Goal: Download file/media

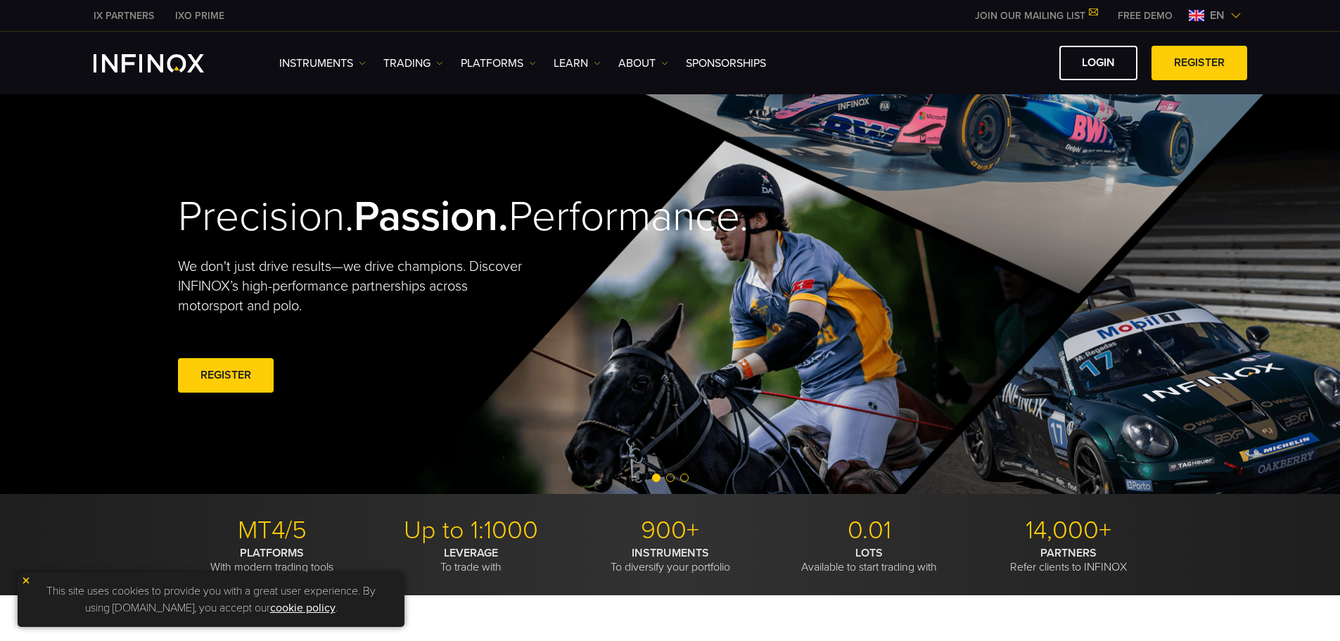
click at [531, 62] on img at bounding box center [532, 63] width 7 height 7
click at [526, 61] on link "PLATFORMS" at bounding box center [498, 63] width 75 height 17
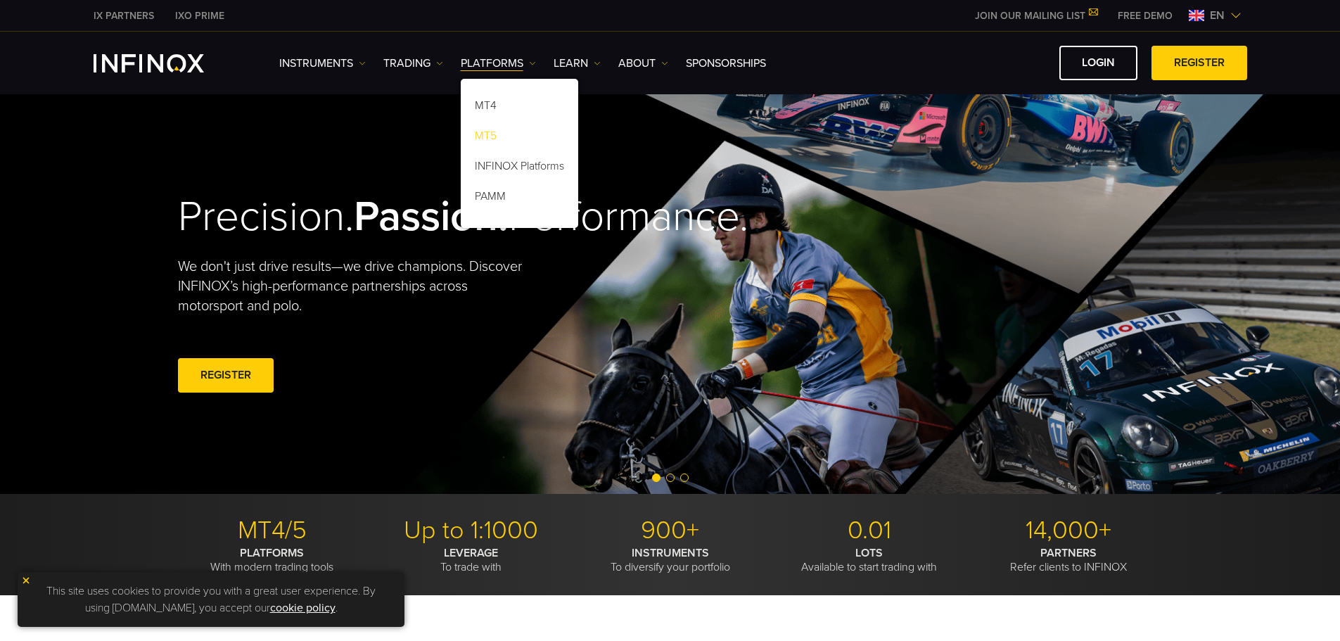
click at [509, 141] on link "MT5" at bounding box center [520, 138] width 118 height 30
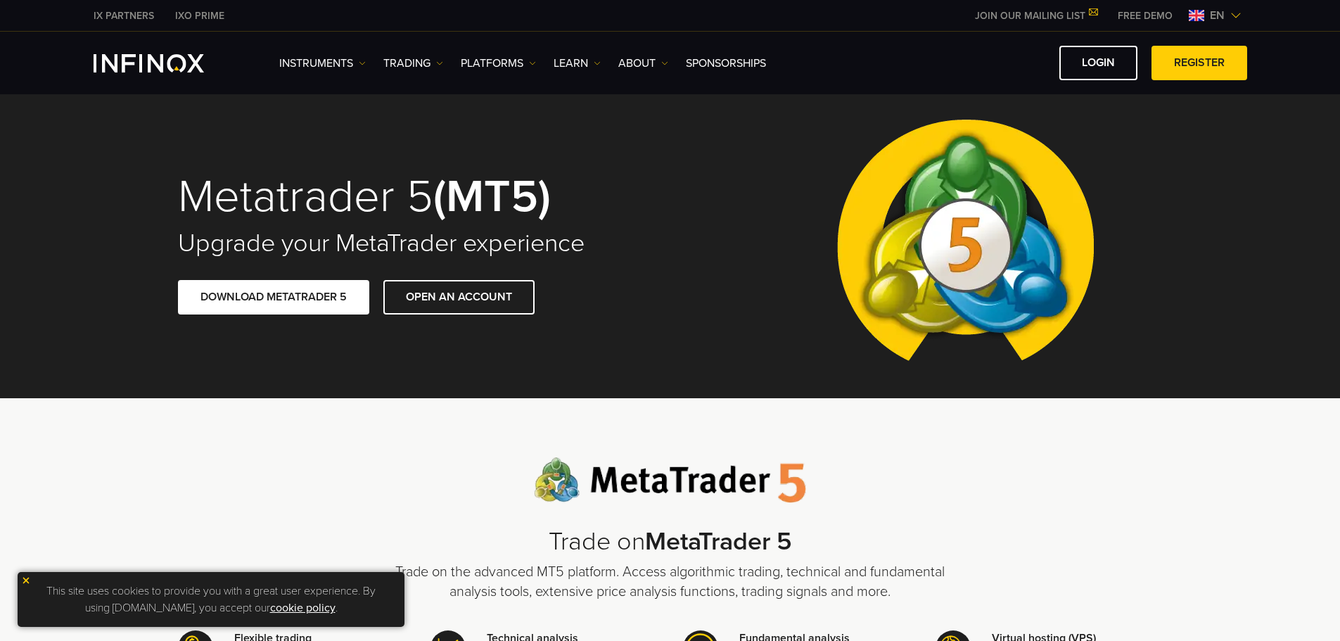
click at [1234, 18] on img at bounding box center [1236, 15] width 11 height 11
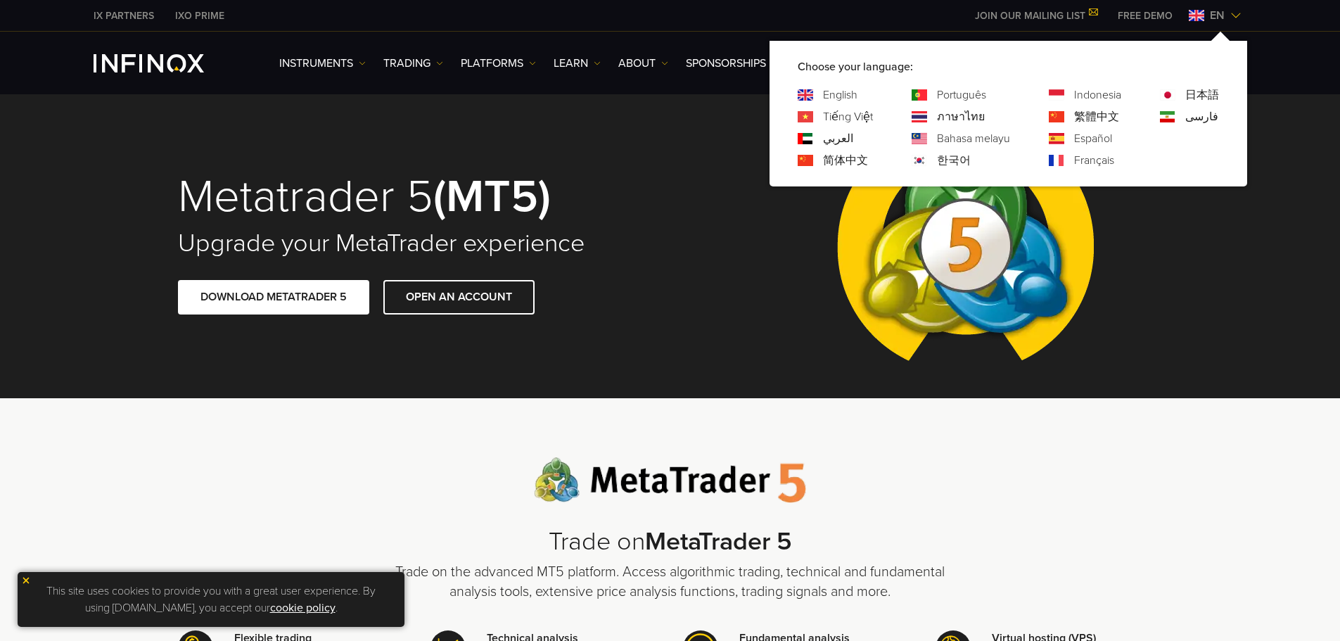
click at [939, 161] on link "한국어" at bounding box center [954, 160] width 34 height 17
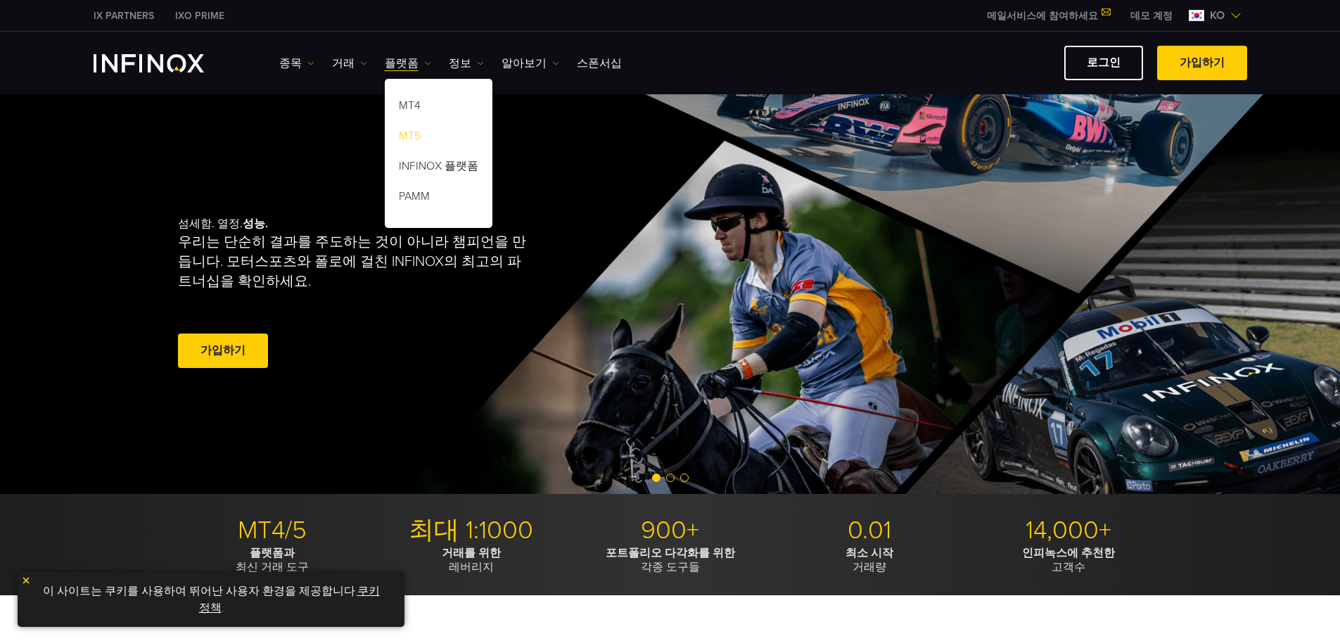
click at [413, 134] on link "MT5" at bounding box center [439, 138] width 108 height 30
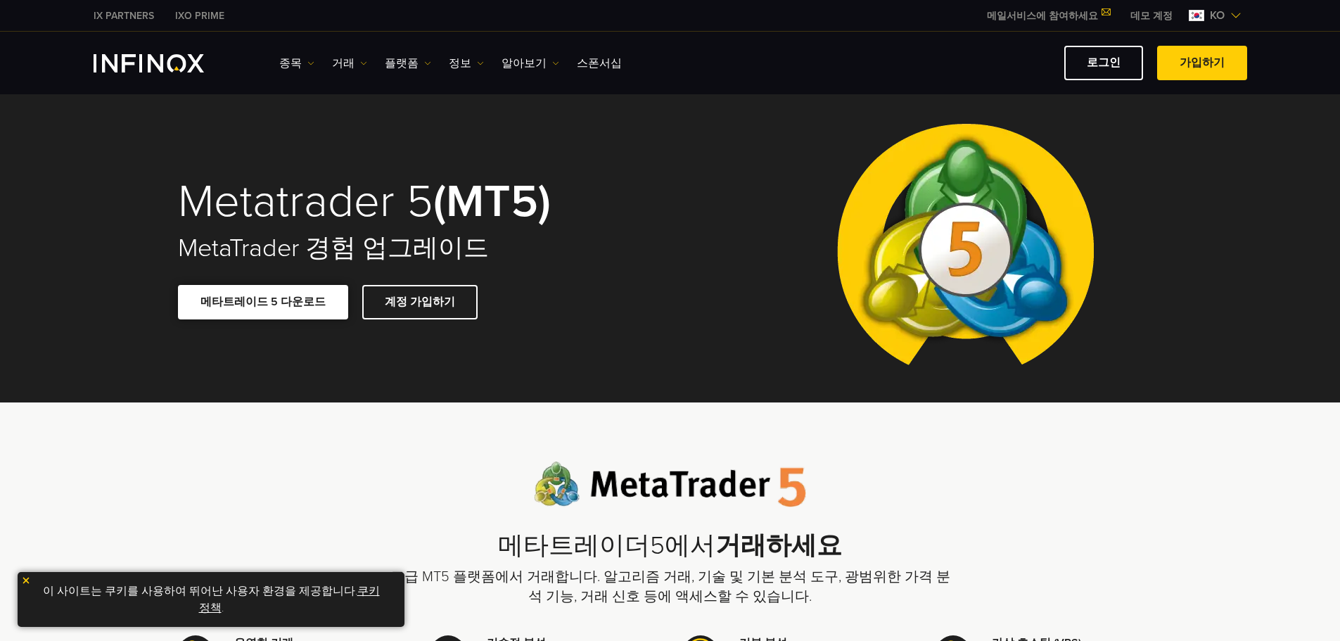
click at [307, 314] on link "메타트레이드 5 다운로드" at bounding box center [263, 302] width 170 height 34
